Goal: Register for event/course

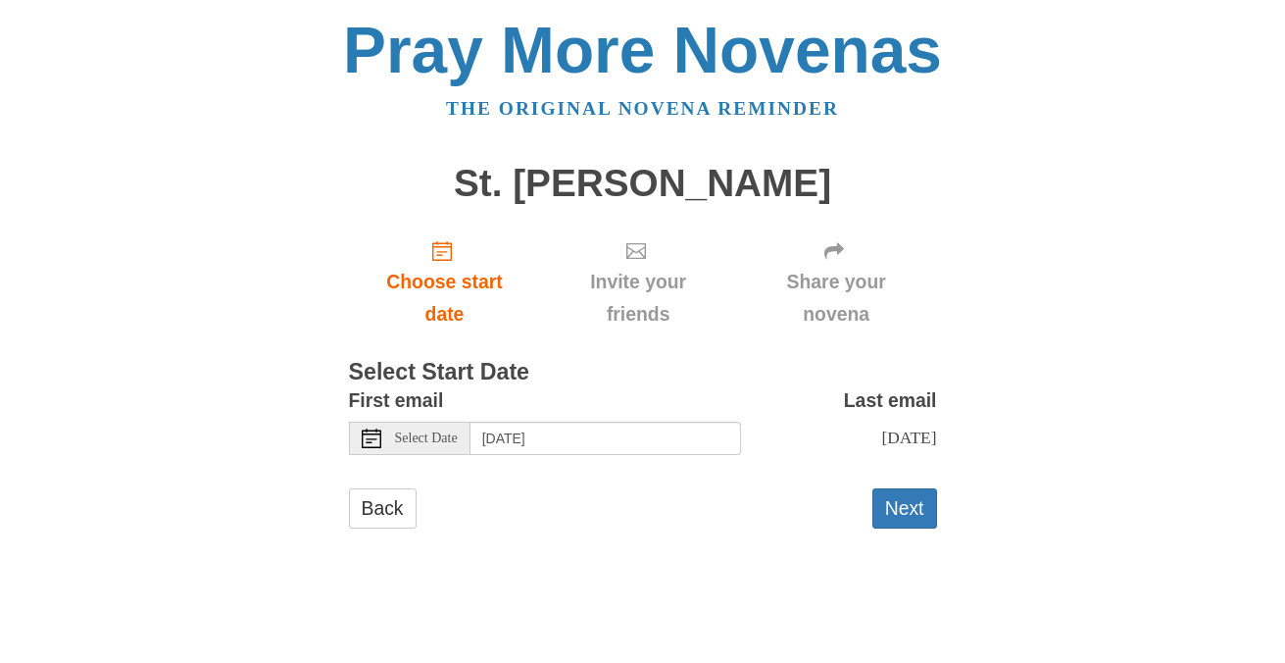
click at [368, 432] on icon at bounding box center [372, 438] width 20 height 20
click at [370, 434] on use at bounding box center [372, 438] width 20 height 20
click at [899, 501] on button "Next" at bounding box center [904, 508] width 65 height 40
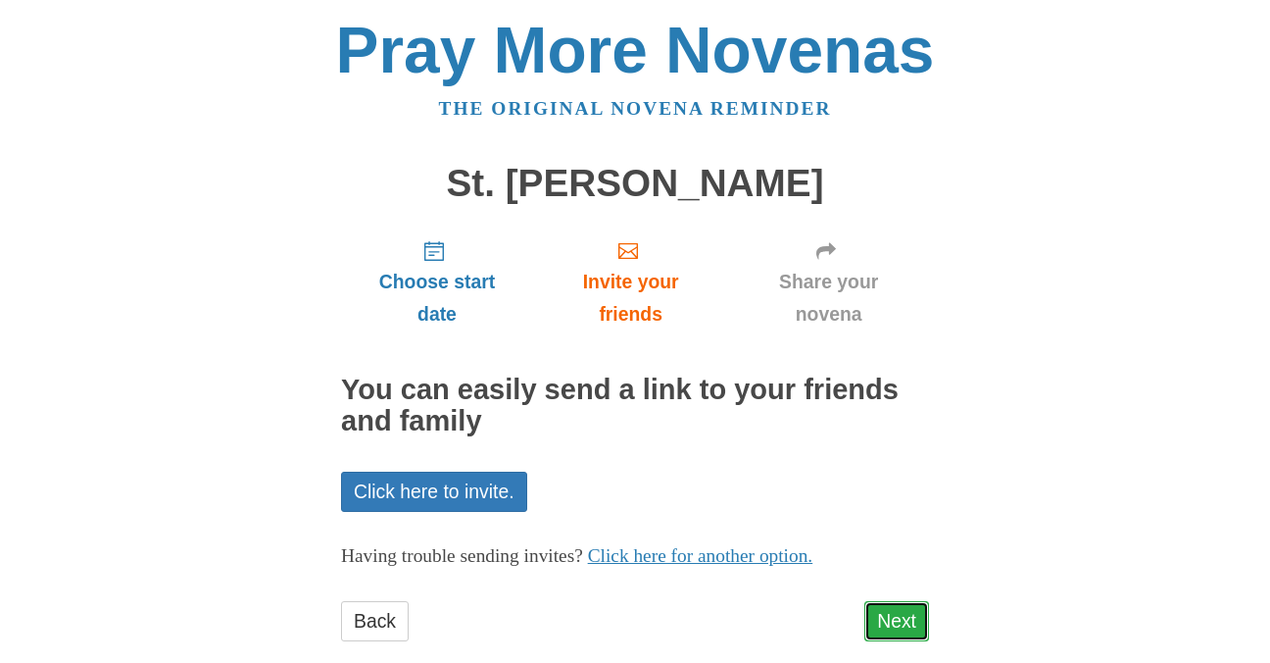
click at [901, 625] on link "Next" at bounding box center [896, 621] width 65 height 40
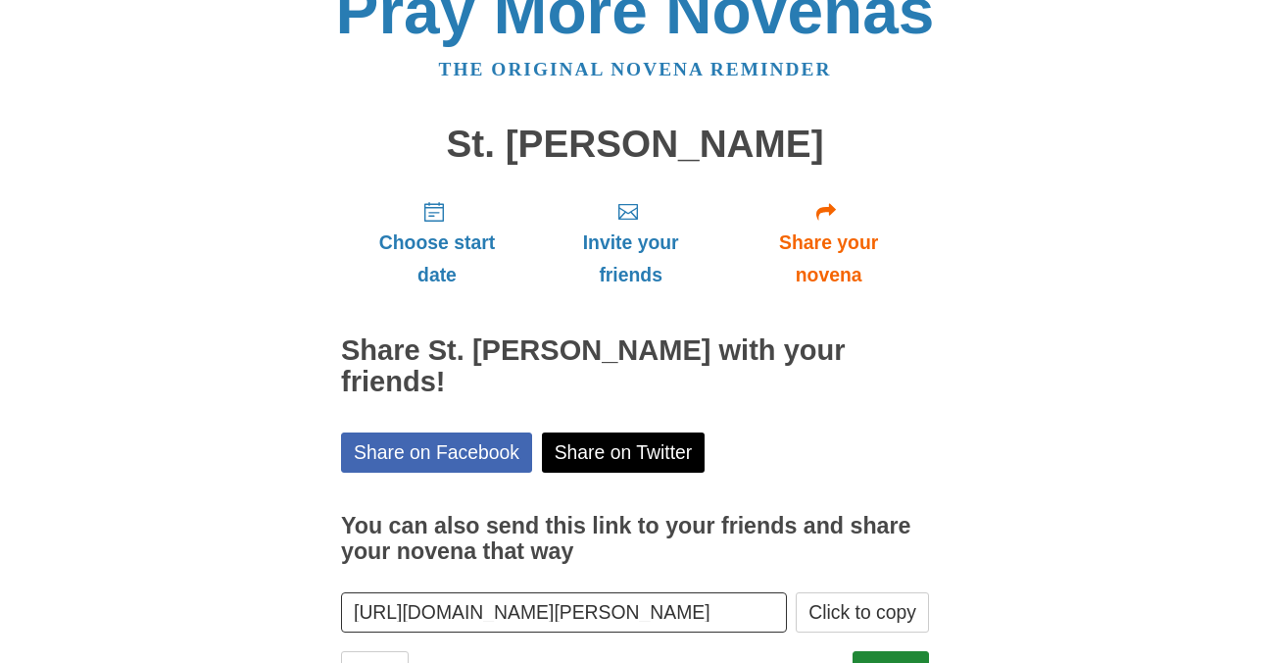
scroll to position [124, 0]
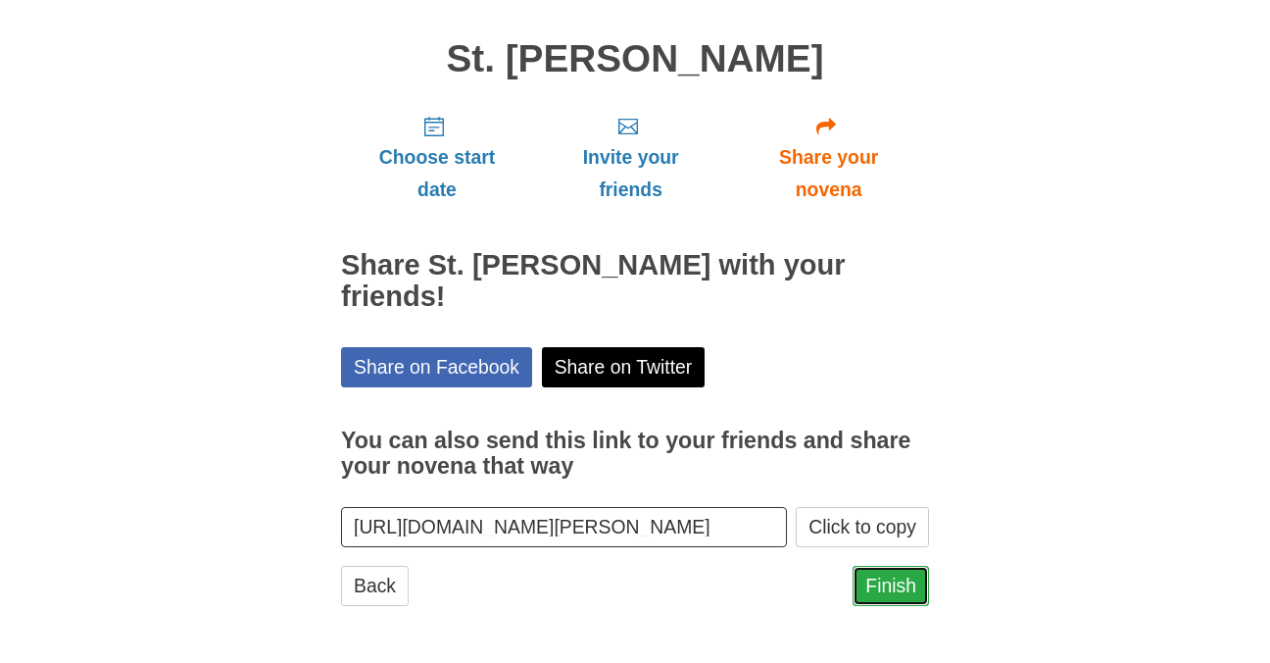
click at [891, 578] on link "Finish" at bounding box center [891, 586] width 76 height 40
